Goal: Task Accomplishment & Management: Use online tool/utility

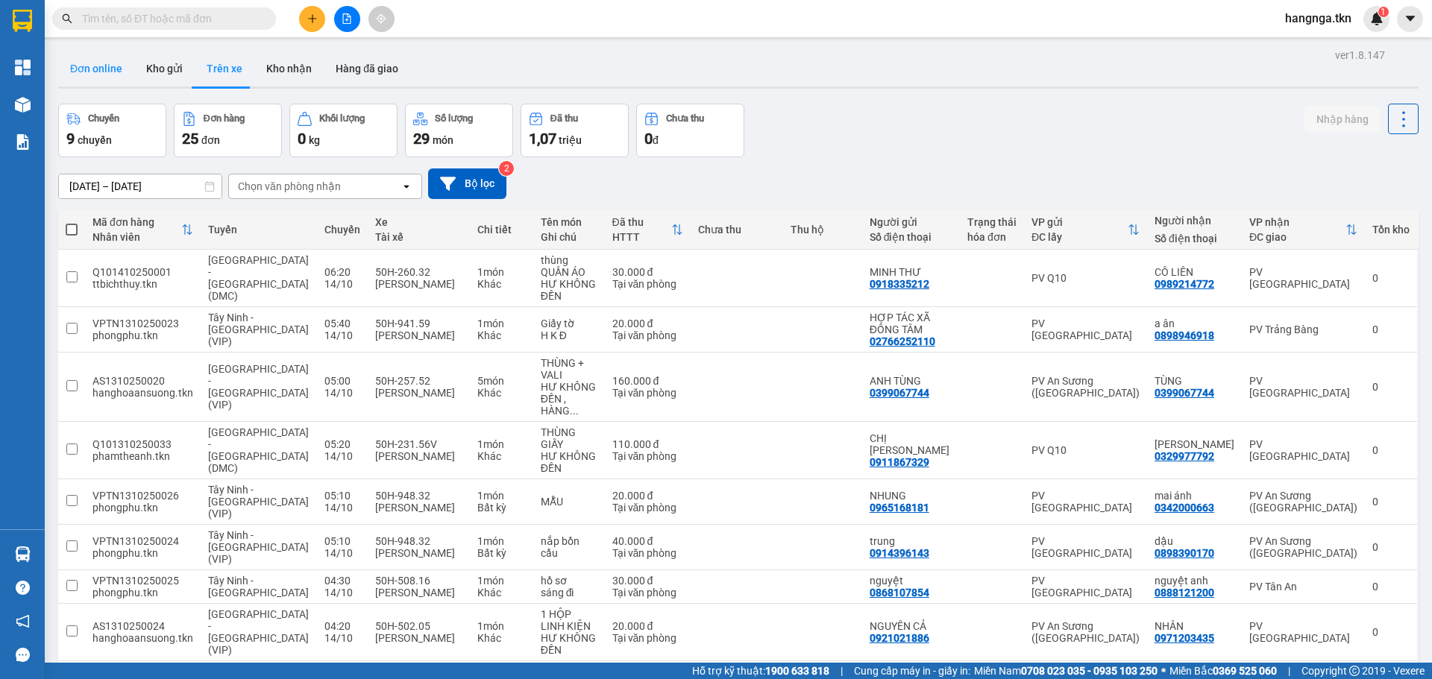
click at [75, 60] on button "Đơn online" at bounding box center [96, 69] width 76 height 36
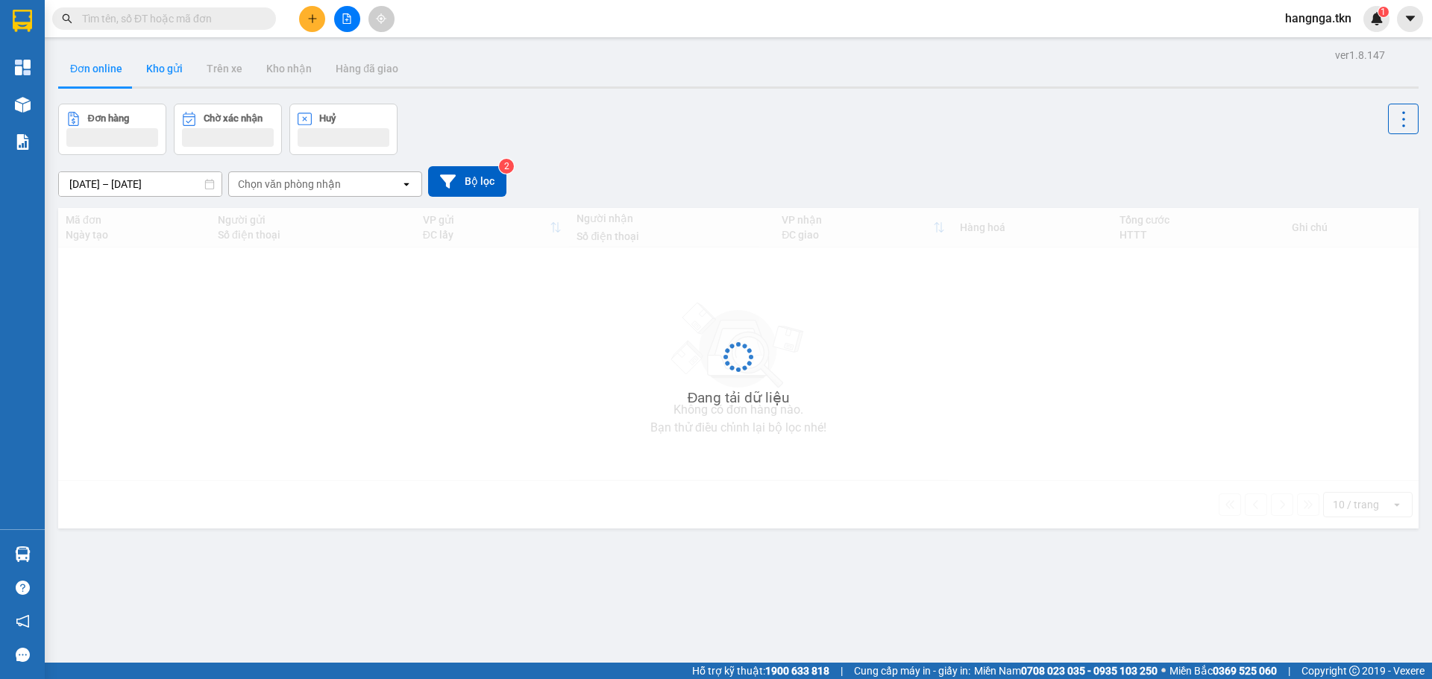
click at [159, 71] on button "Kho gửi" at bounding box center [164, 69] width 60 height 36
type input "[DATE] – [DATE]"
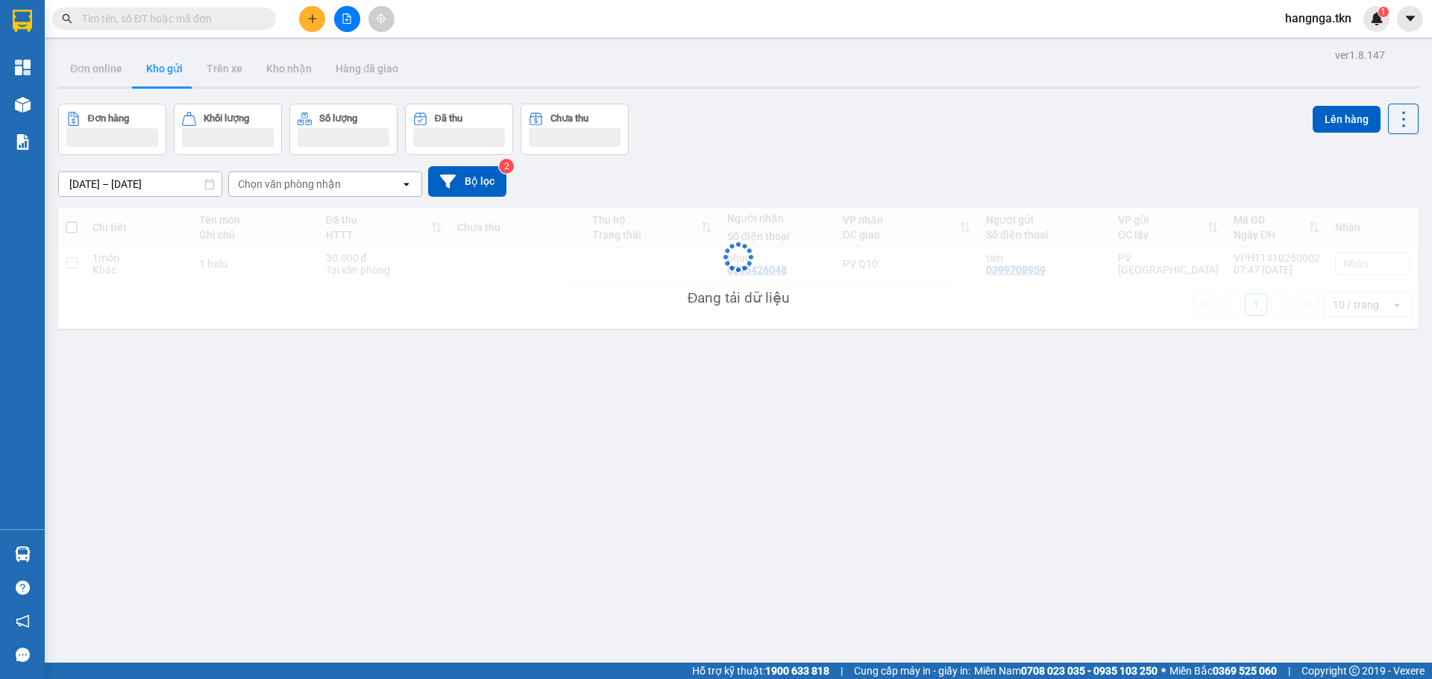
click at [159, 71] on button "Kho gửi" at bounding box center [164, 69] width 60 height 36
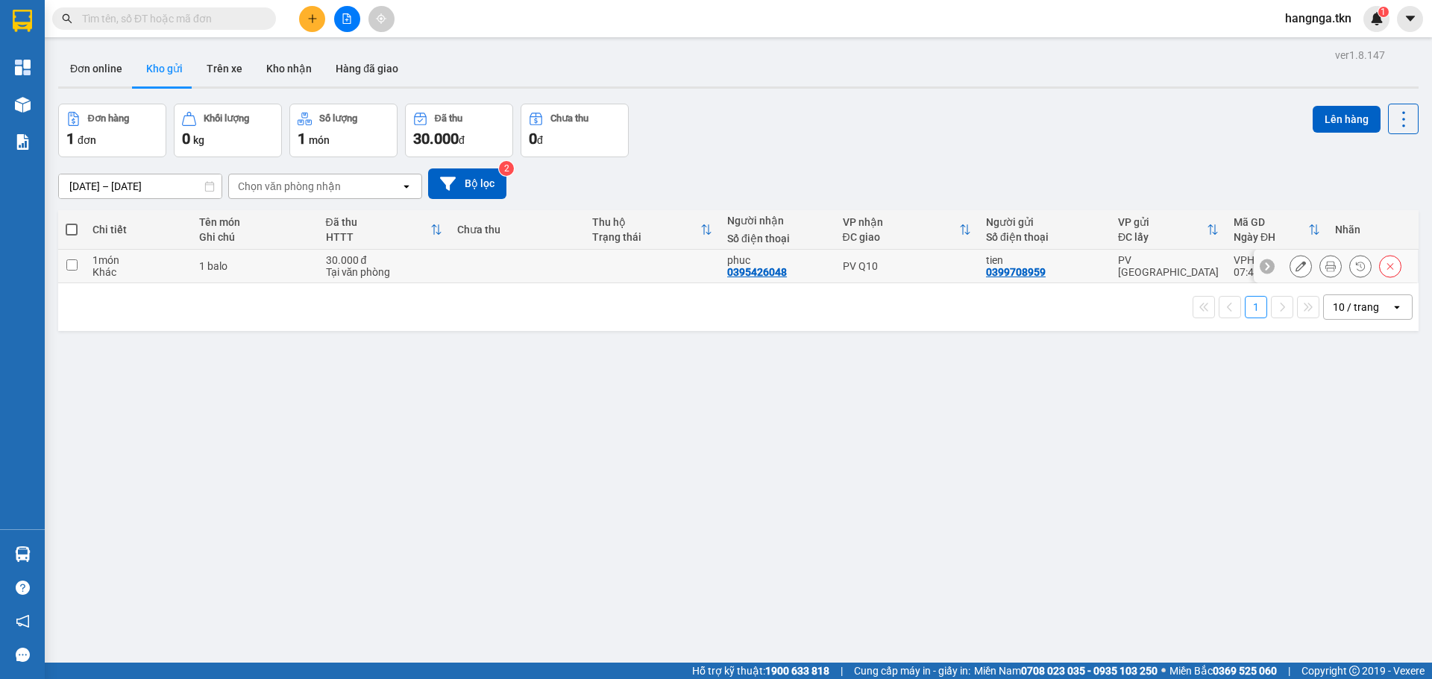
click at [213, 260] on div "1 balo" at bounding box center [254, 266] width 111 height 12
checkbox input "true"
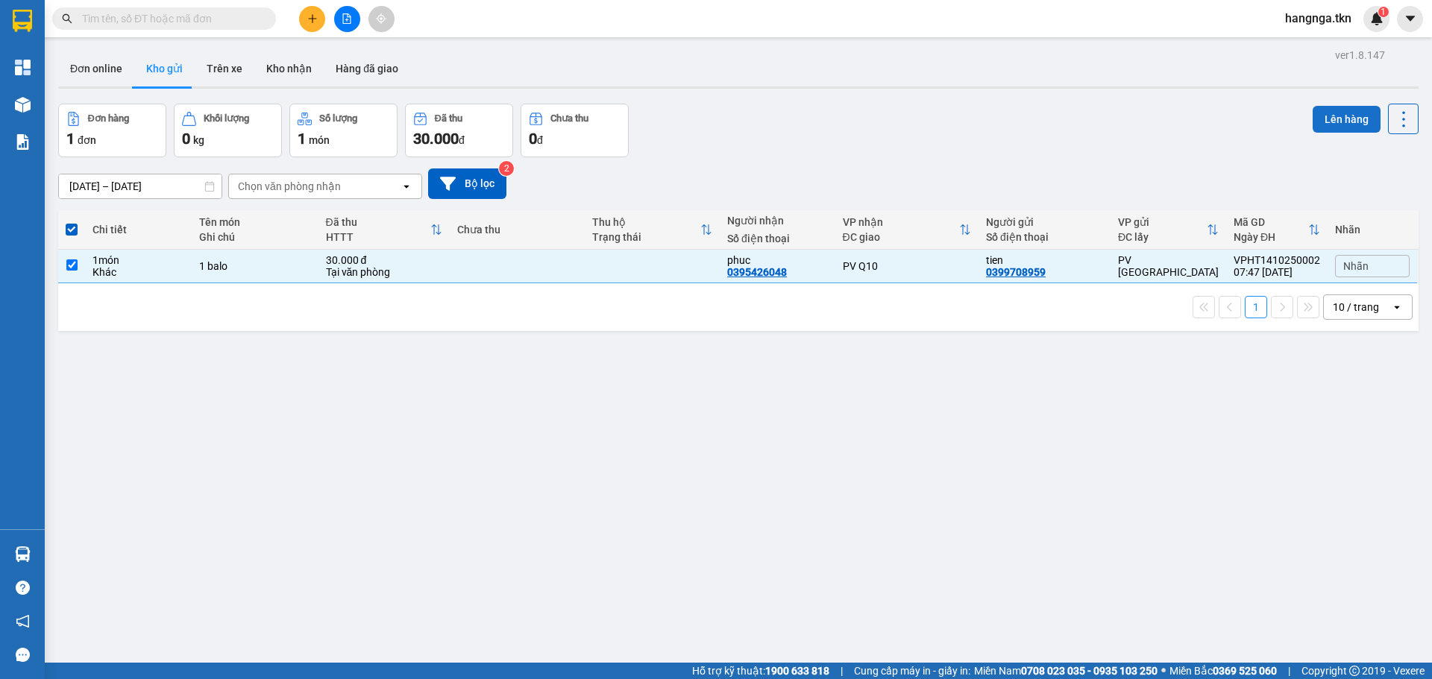
click at [1335, 131] on button "Lên hàng" at bounding box center [1346, 119] width 68 height 27
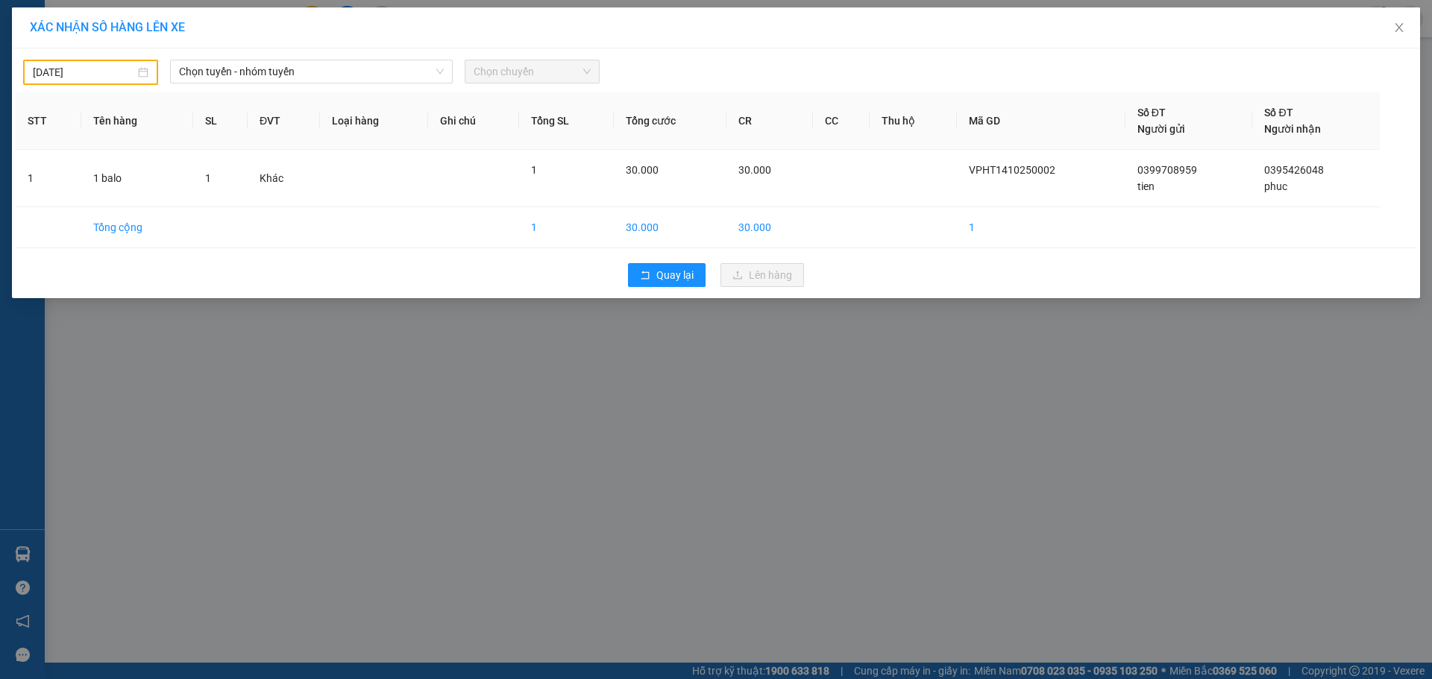
click at [75, 83] on div "[DATE]" at bounding box center [90, 72] width 135 height 25
click at [99, 203] on div "14" at bounding box center [99, 204] width 18 height 18
type input "[DATE]"
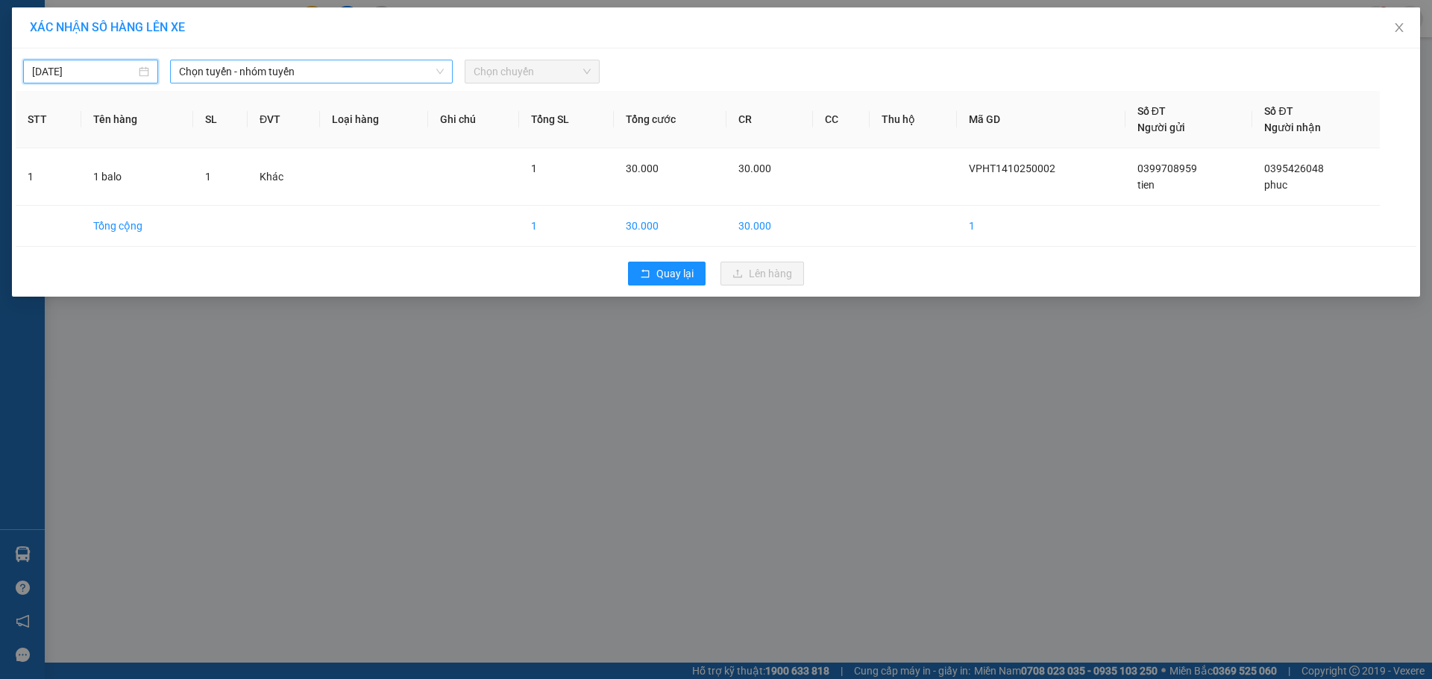
click at [311, 69] on span "Chọn tuyến - nhóm tuyến" at bounding box center [311, 71] width 265 height 22
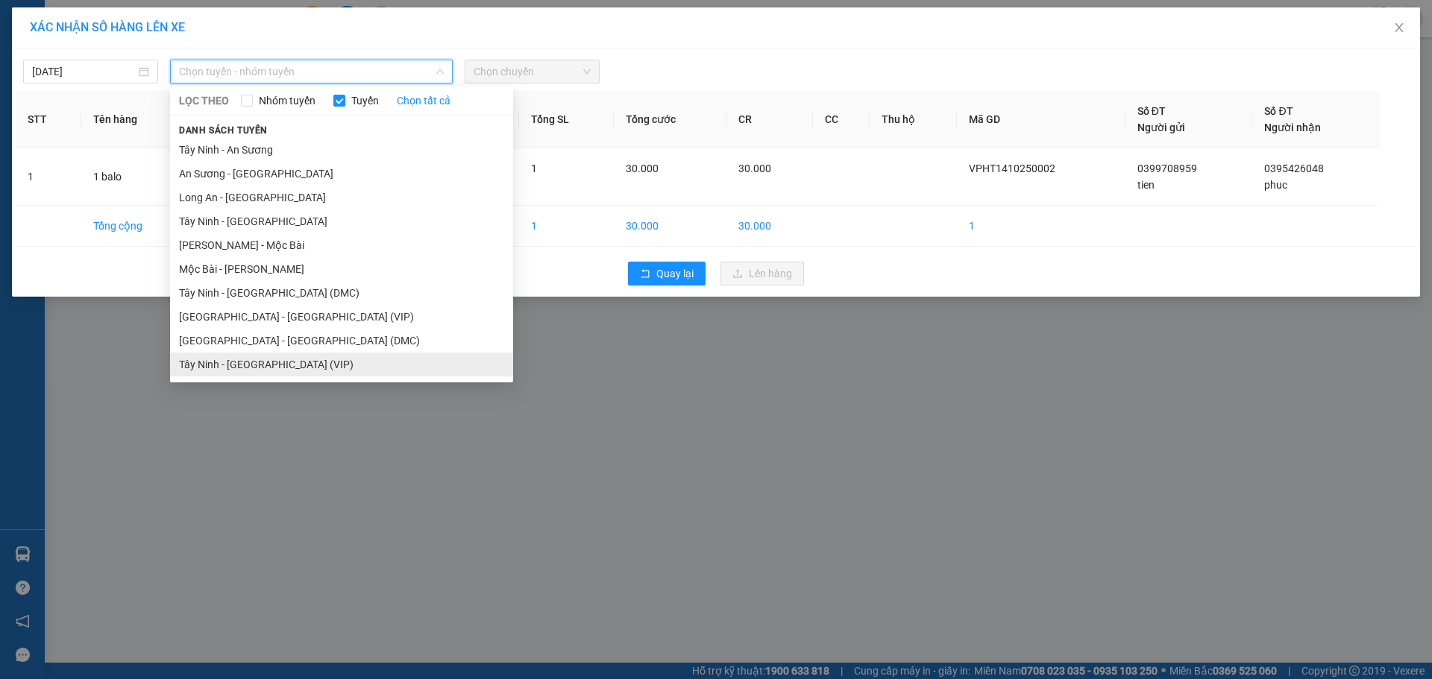
drag, startPoint x: 298, startPoint y: 366, endPoint x: 414, endPoint y: 324, distance: 123.9
click at [298, 367] on li "Tây Ninh - [GEOGRAPHIC_DATA] (VIP)" at bounding box center [341, 365] width 343 height 24
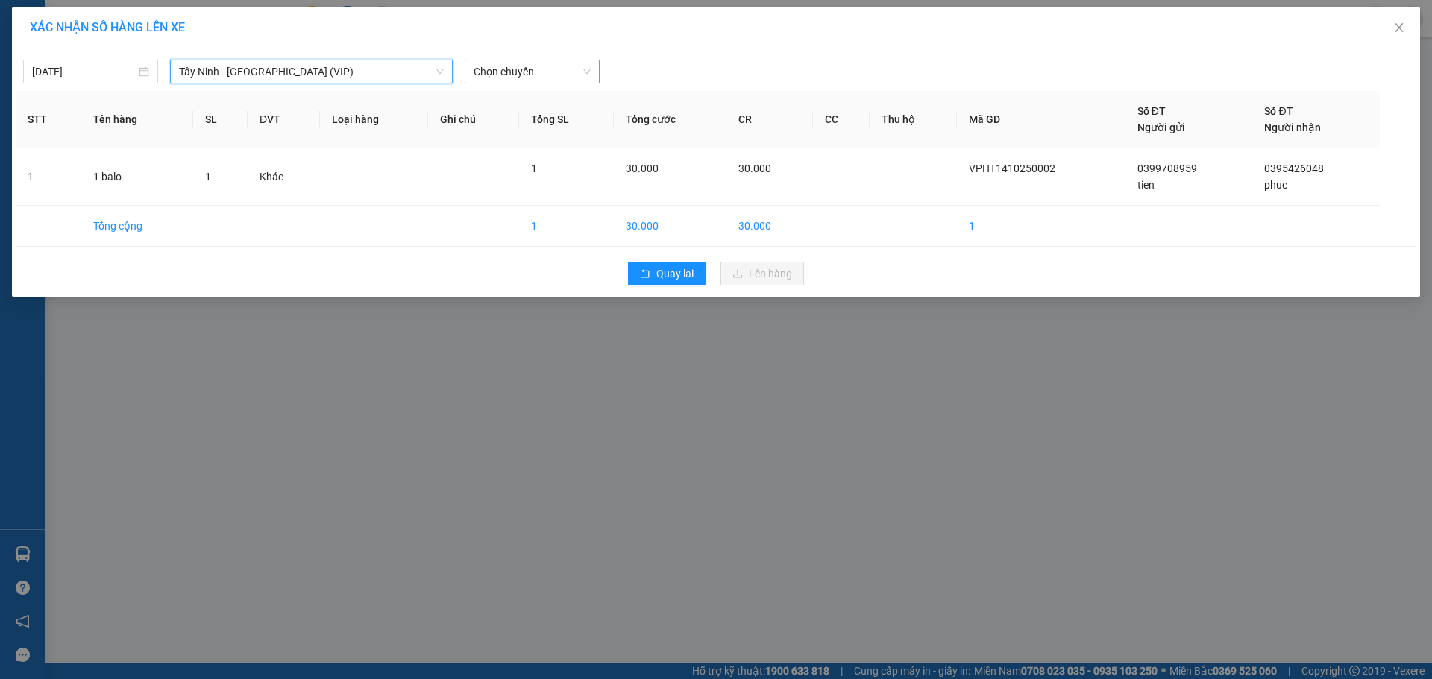
click at [538, 71] on span "Chọn chuyến" at bounding box center [532, 71] width 117 height 22
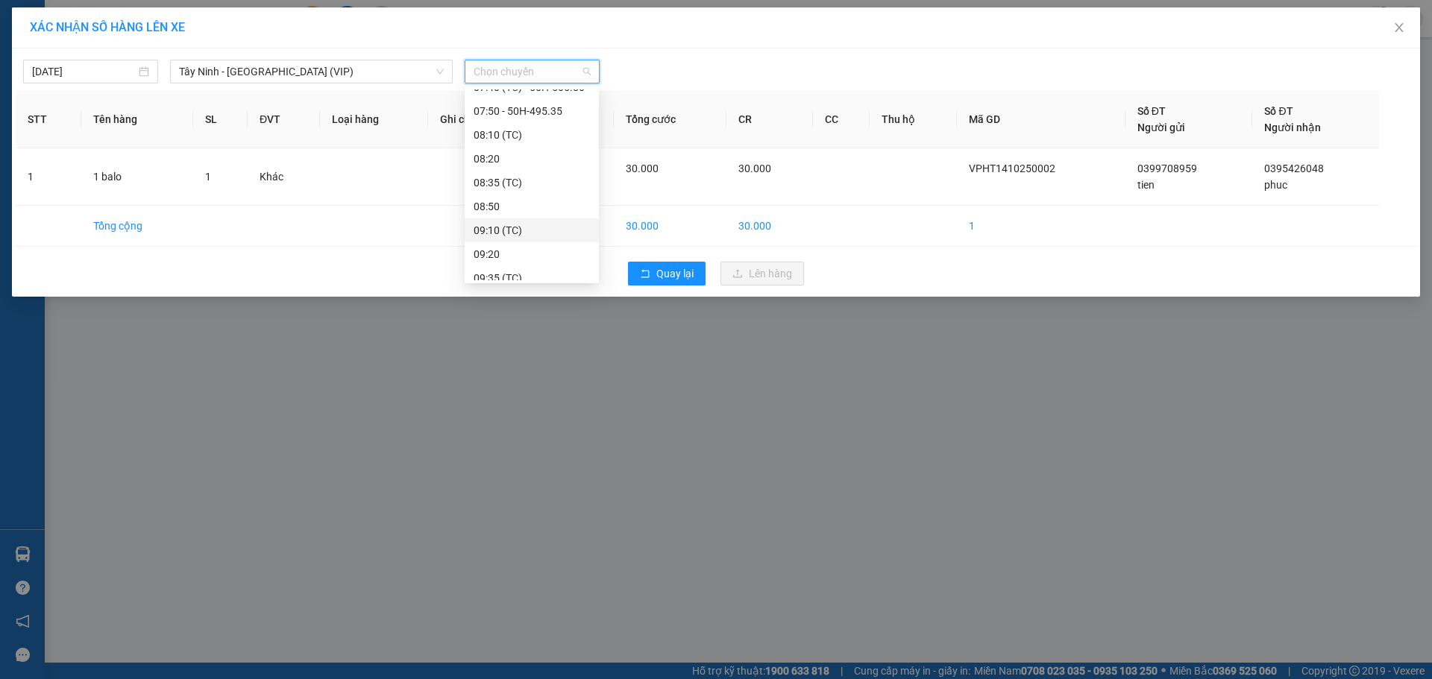
scroll to position [549, 0]
click at [560, 172] on div "07:30 (TC) - 50H-502.05" at bounding box center [532, 173] width 116 height 16
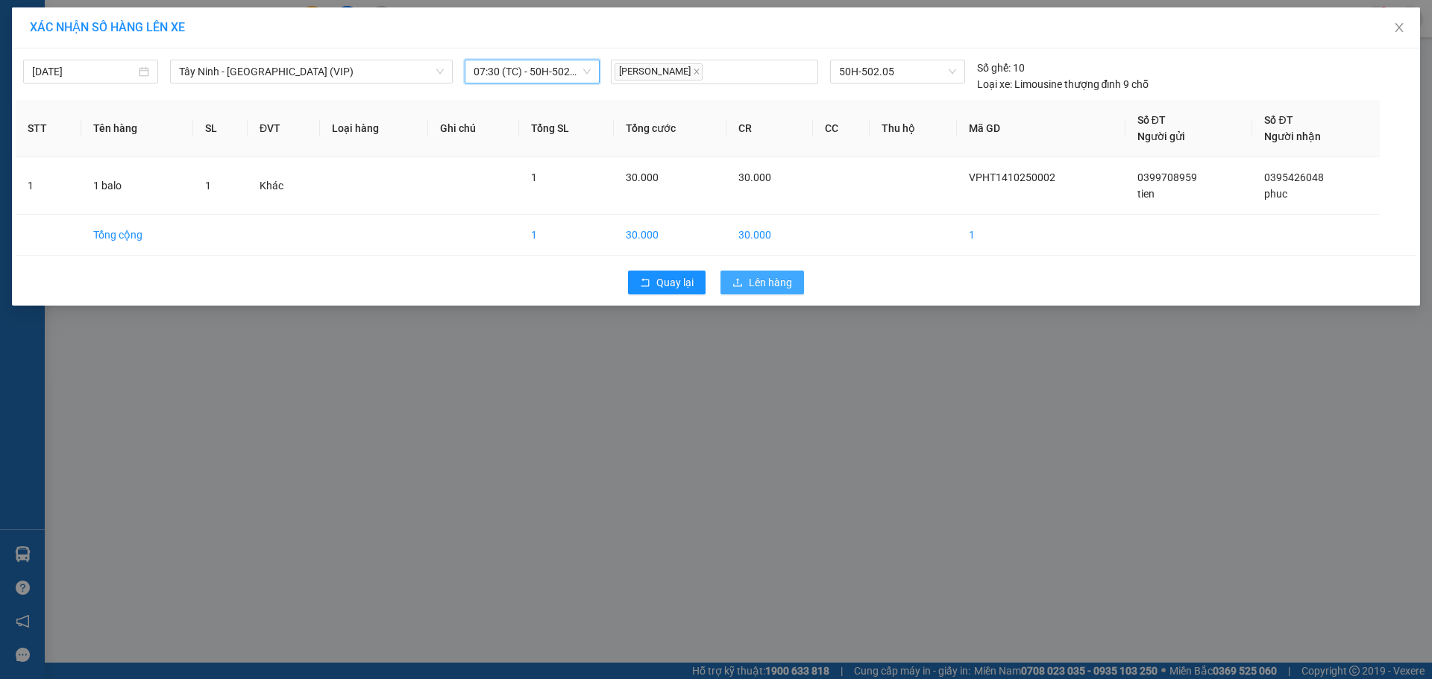
click at [784, 289] on span "Lên hàng" at bounding box center [770, 282] width 43 height 16
